Goal: Task Accomplishment & Management: Use online tool/utility

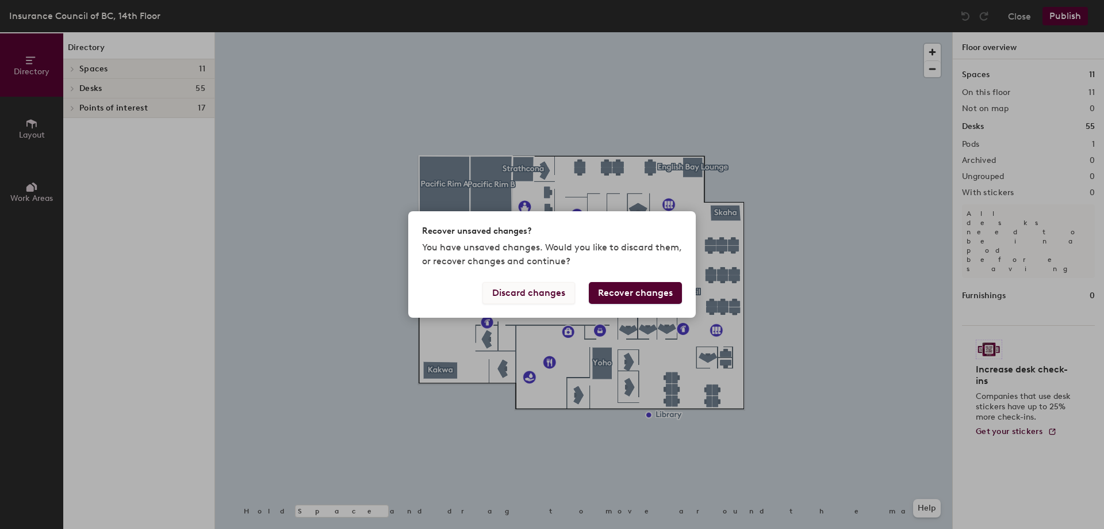
click at [554, 291] on button "Discard changes" at bounding box center [529, 293] width 93 height 22
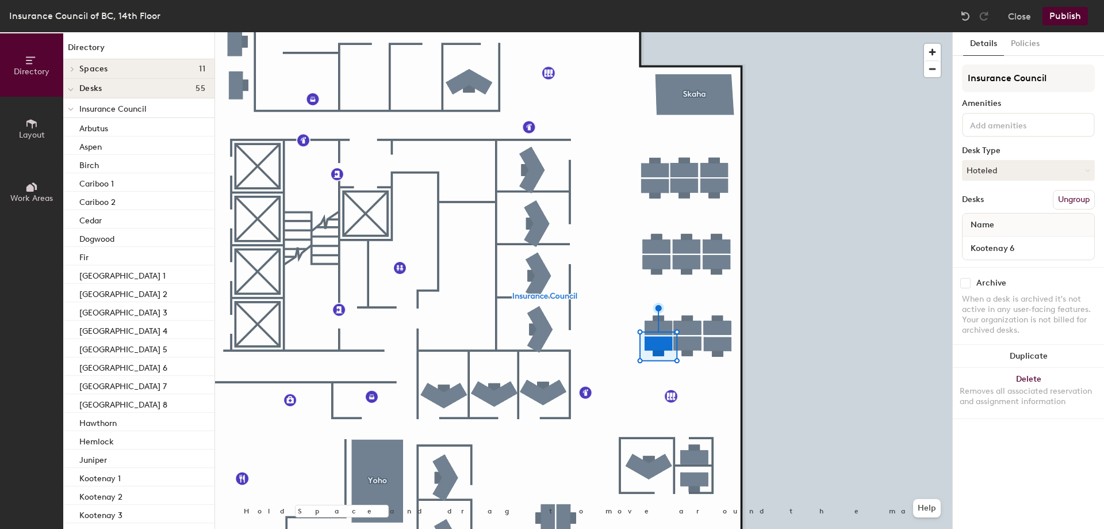
click at [965, 284] on input "checkbox" at bounding box center [965, 283] width 10 height 10
checkbox input "true"
click at [963, 283] on input "checkbox" at bounding box center [965, 283] width 10 height 10
checkbox input "true"
click at [1061, 12] on button "Publish" at bounding box center [1065, 16] width 45 height 18
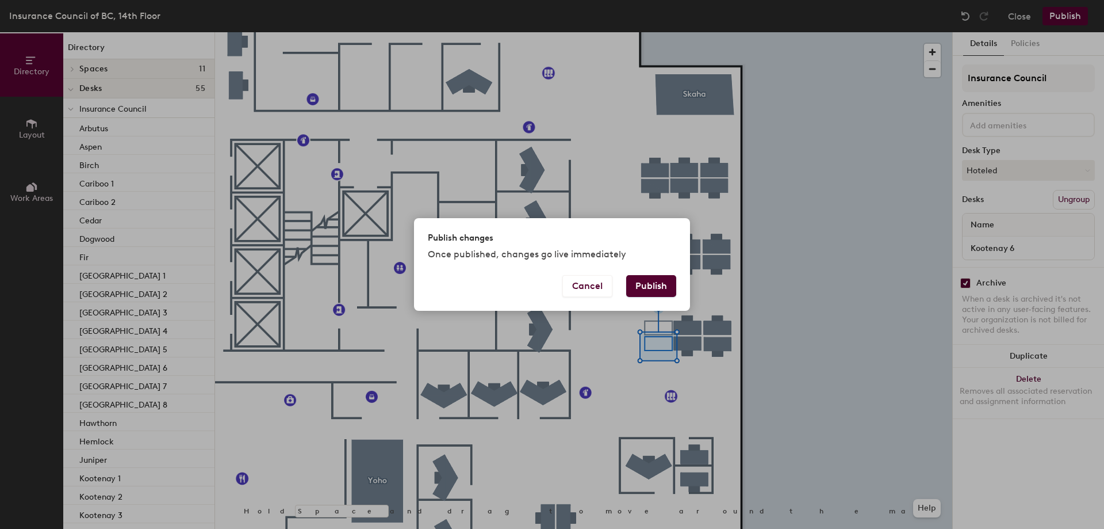
click at [645, 290] on button "Publish" at bounding box center [651, 286] width 50 height 22
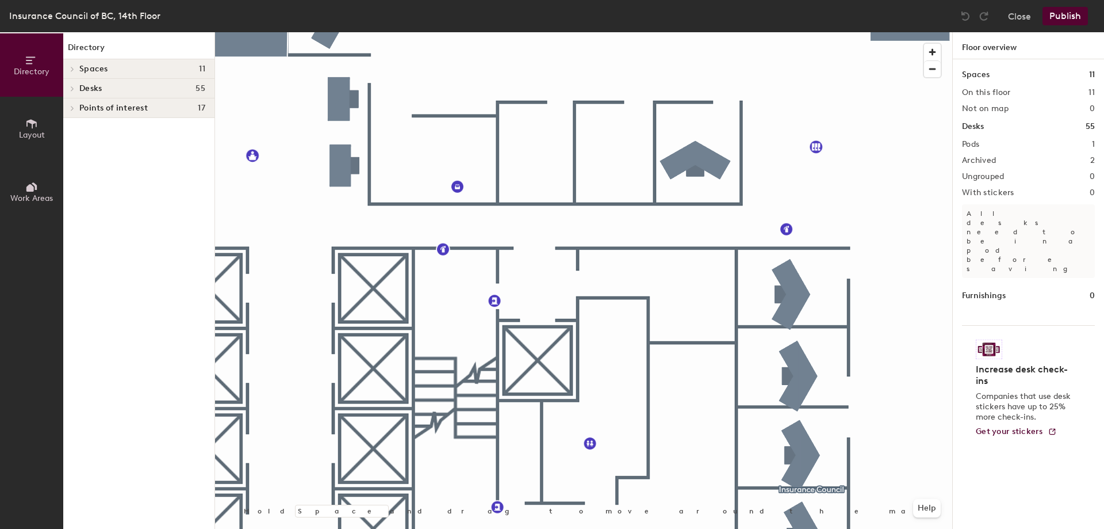
click at [140, 106] on span "Points of interest" at bounding box center [113, 108] width 68 height 9
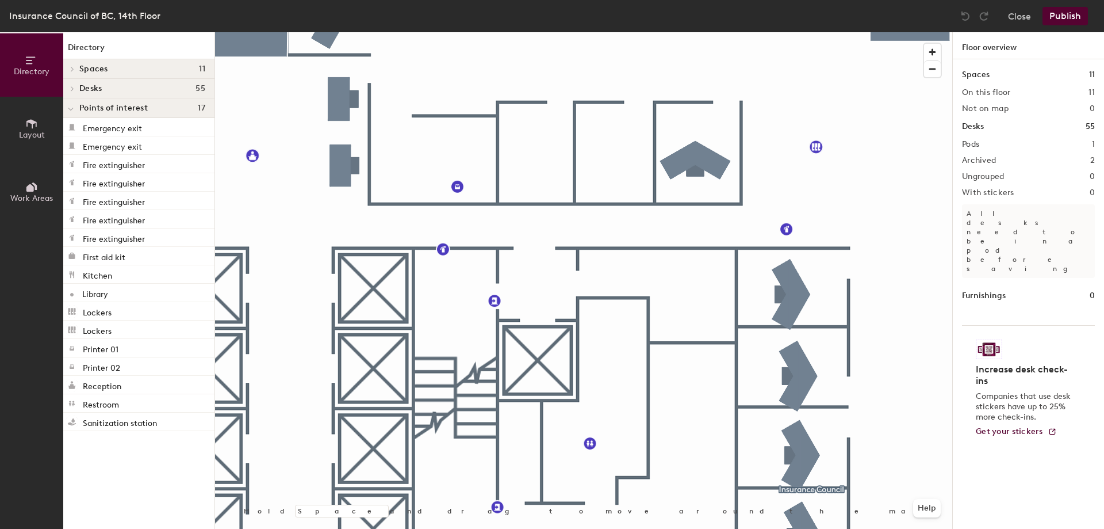
click at [32, 127] on icon at bounding box center [31, 123] width 10 height 9
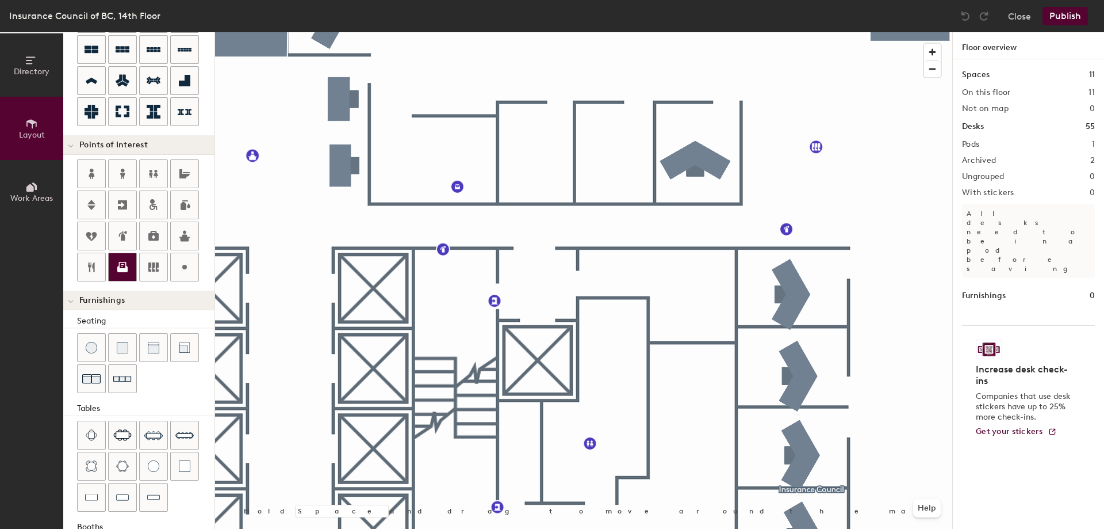
scroll to position [83, 0]
